Goal: Task Accomplishment & Management: Manage account settings

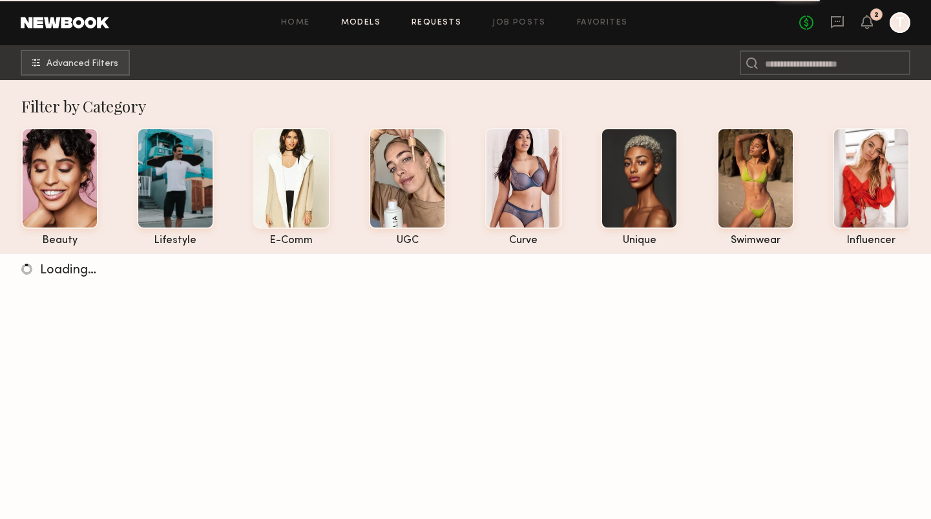
click at [455, 21] on link "Requests" at bounding box center [436, 23] width 50 height 8
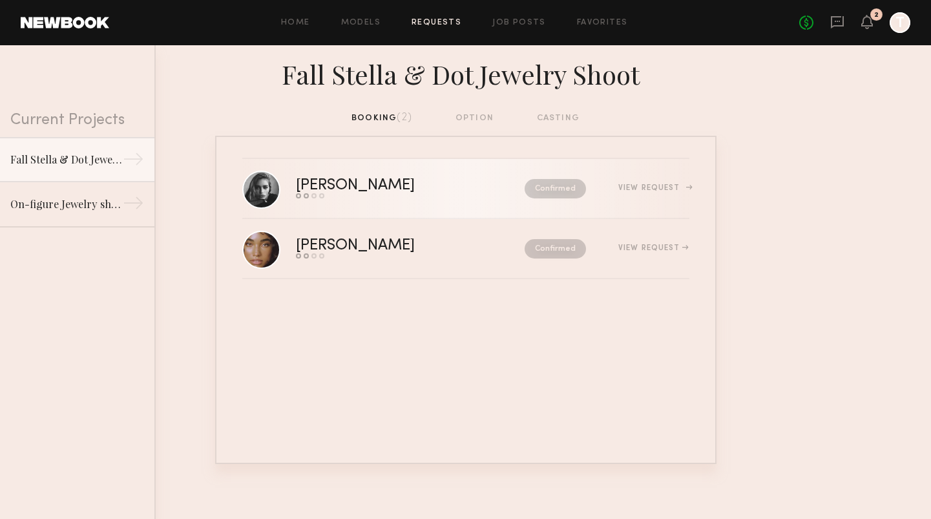
click at [338, 187] on div "[PERSON_NAME]" at bounding box center [383, 185] width 174 height 15
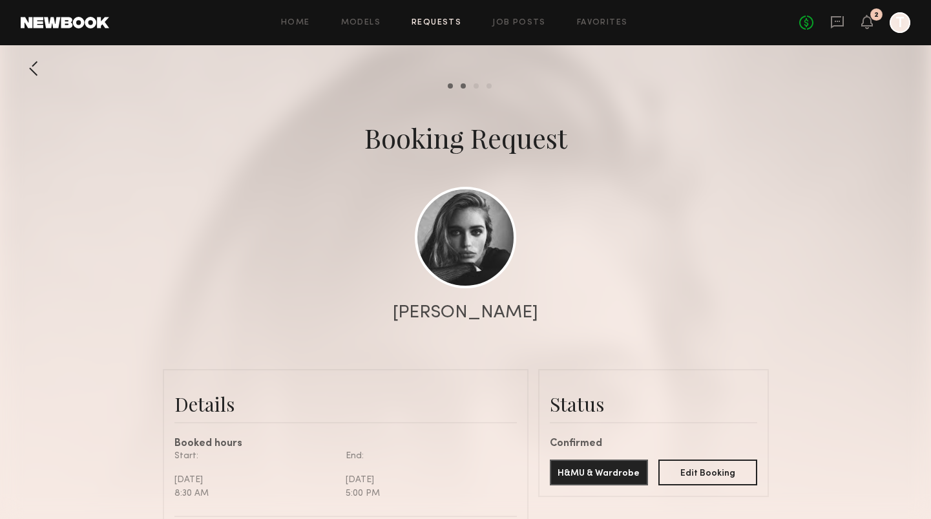
click at [446, 19] on link "Requests" at bounding box center [436, 23] width 50 height 8
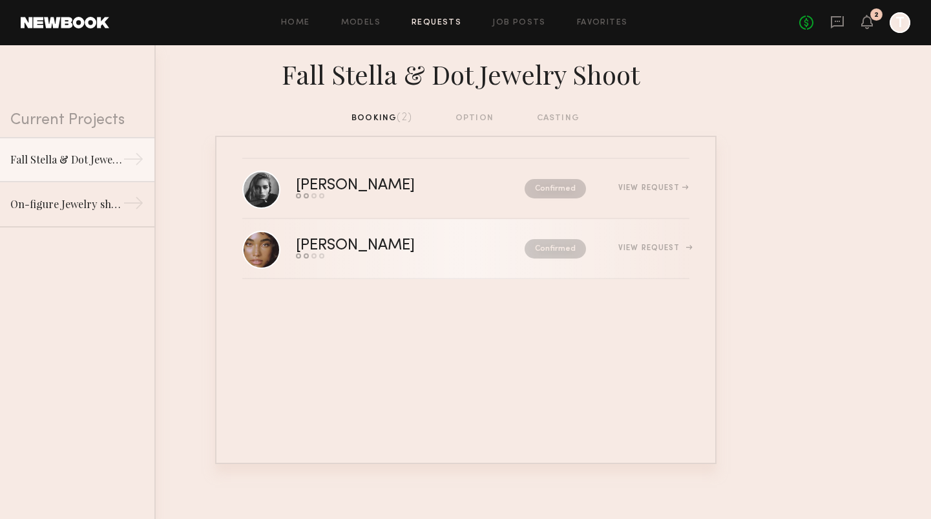
click at [376, 238] on div "[PERSON_NAME]" at bounding box center [383, 245] width 174 height 15
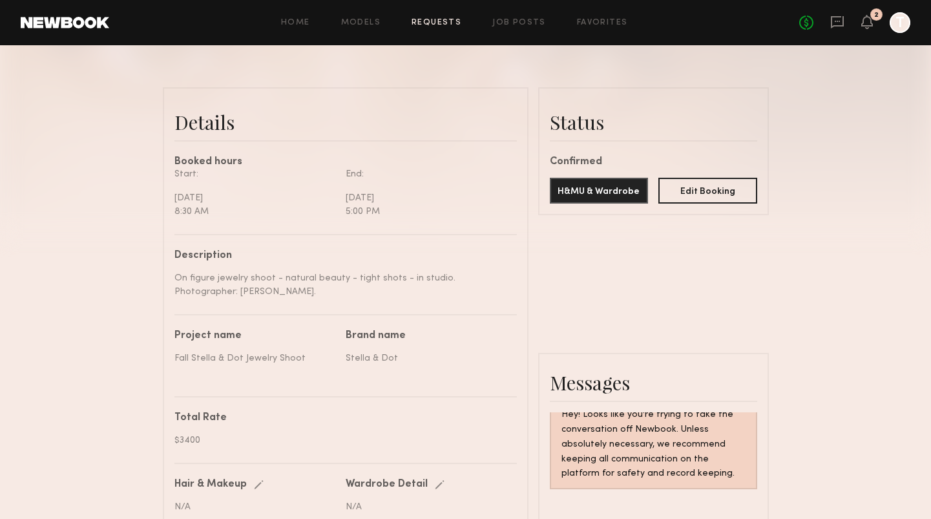
scroll to position [331, 0]
